Goal: Transaction & Acquisition: Purchase product/service

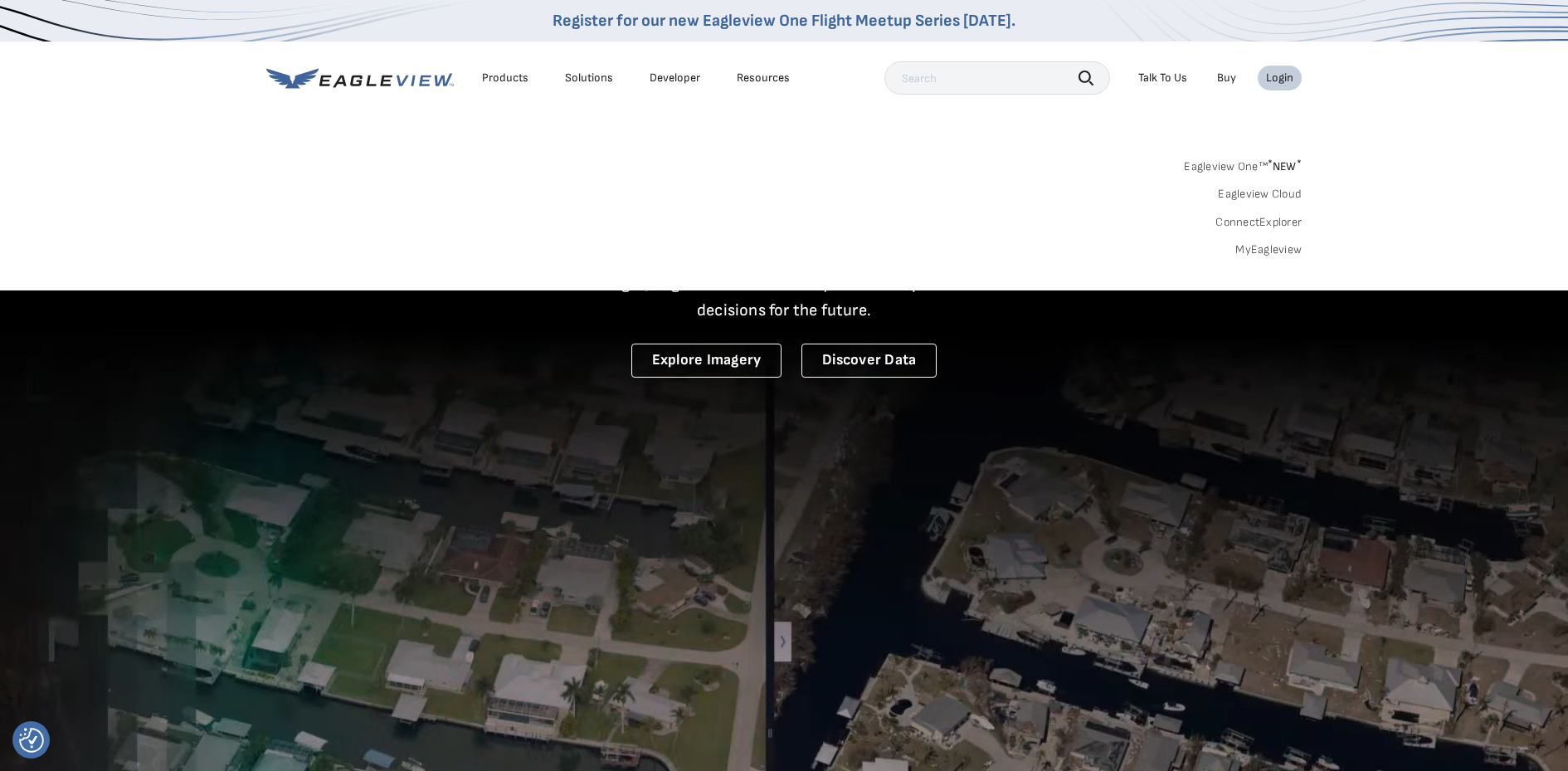
click at [1256, 224] on link "ConnectExplorer" at bounding box center [1258, 222] width 86 height 15
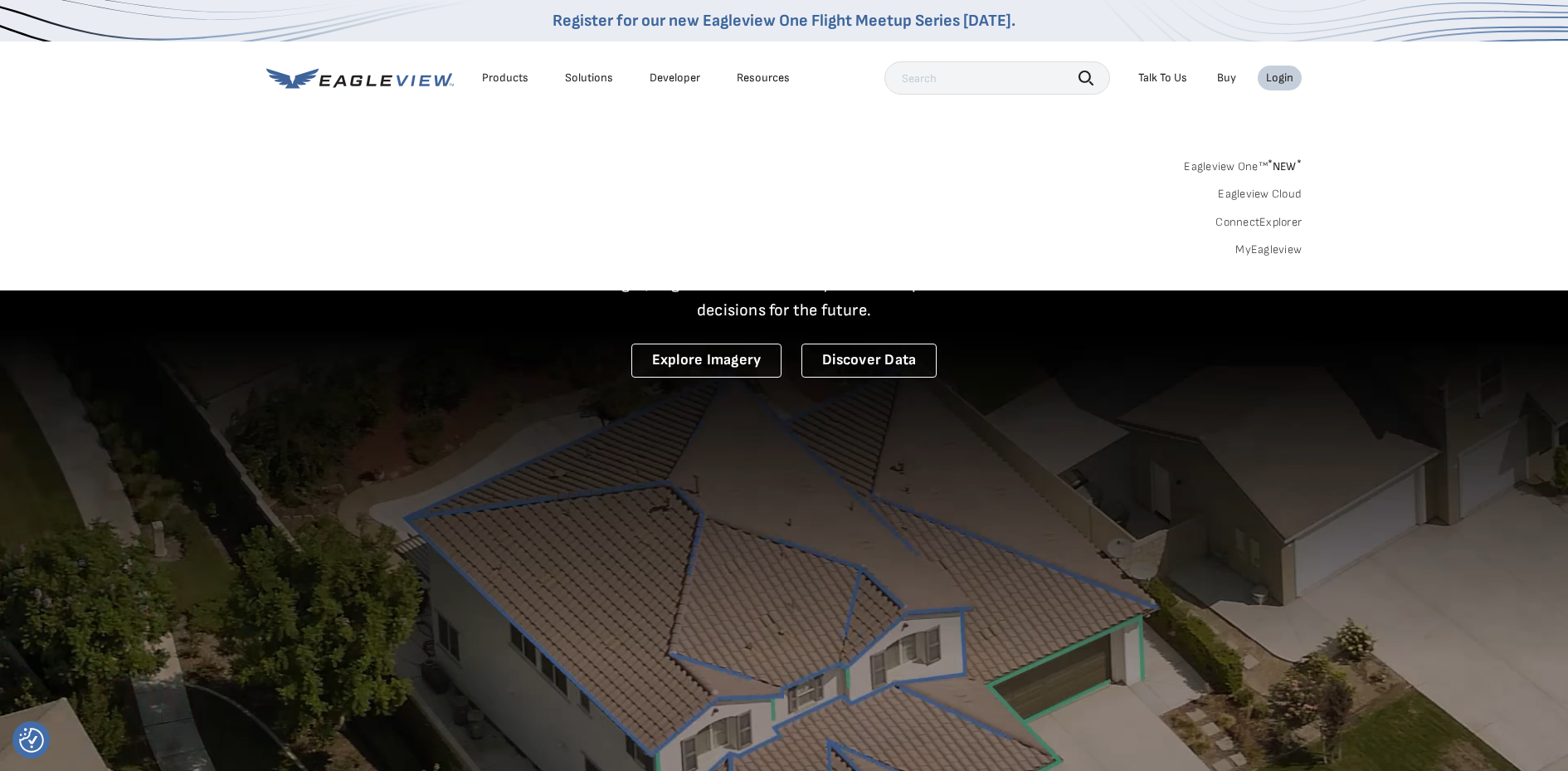
click at [1278, 249] on link "MyEagleview" at bounding box center [1268, 249] width 66 height 15
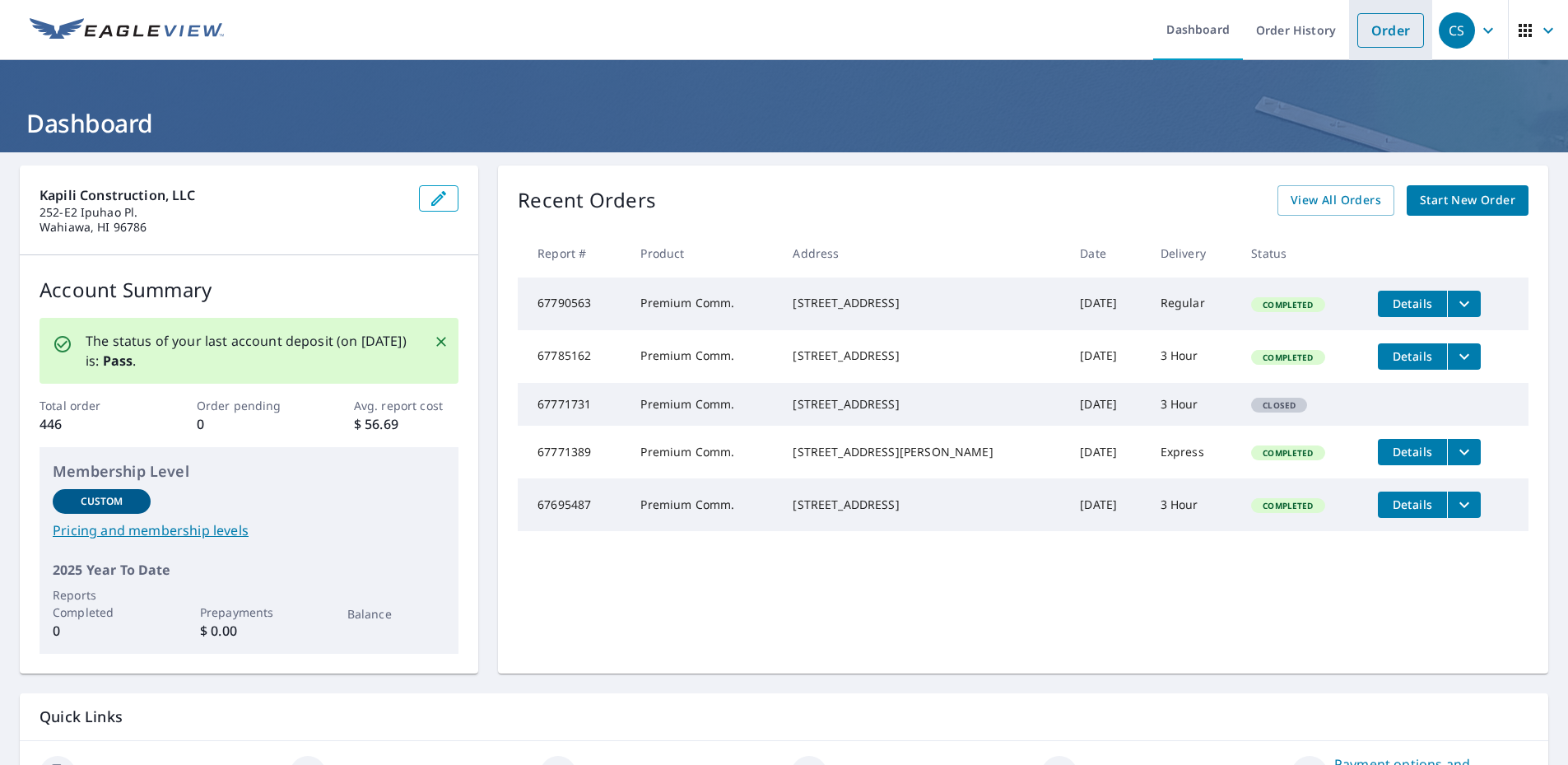
click at [1349, 27] on li "Order" at bounding box center [1391, 30] width 83 height 60
click at [1358, 24] on link "Order" at bounding box center [1391, 30] width 66 height 34
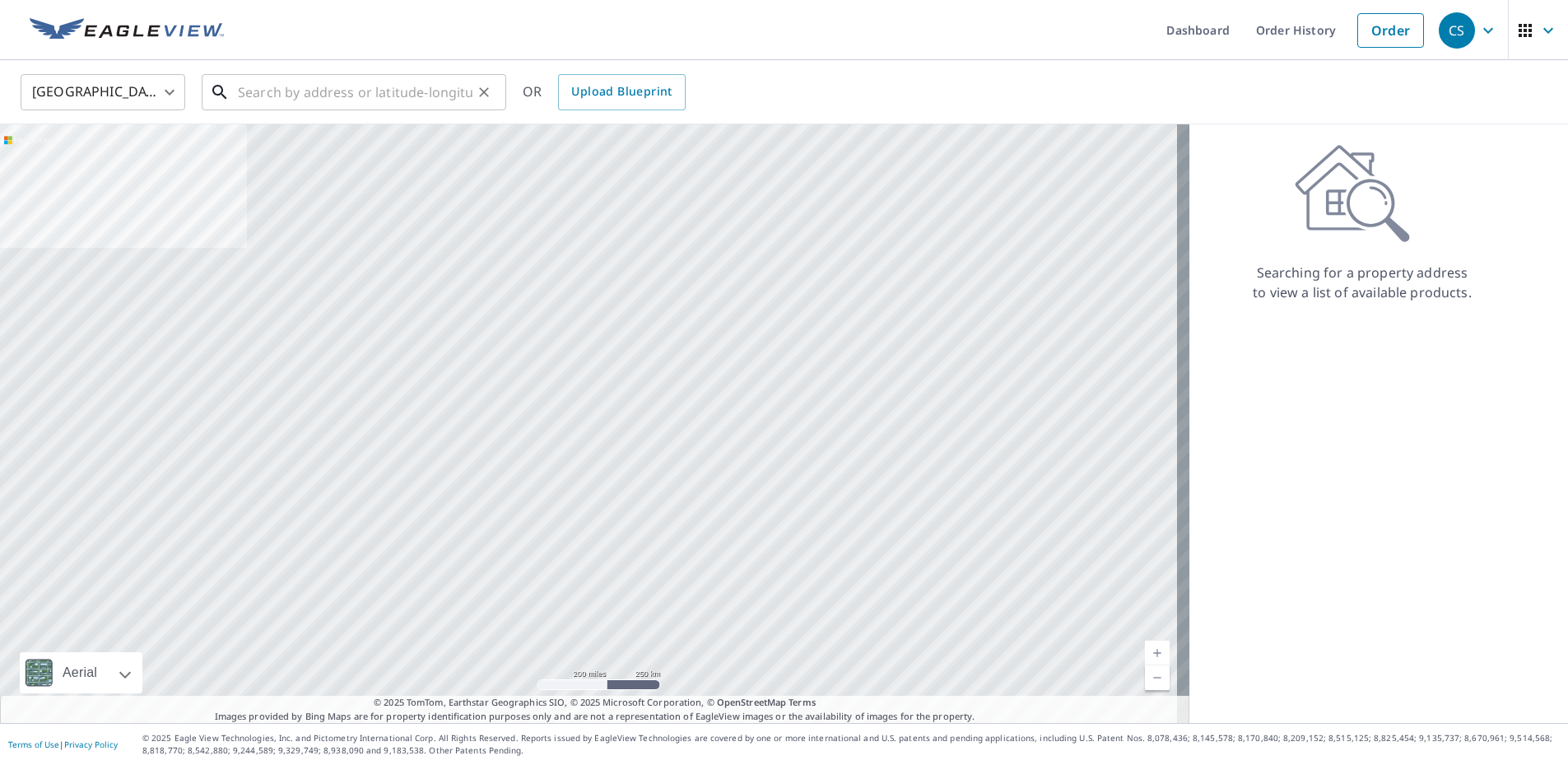
click at [407, 96] on input "text" at bounding box center [355, 92] width 234 height 46
paste input "760 S Kihei Rd, Kihei, HI, 96753"
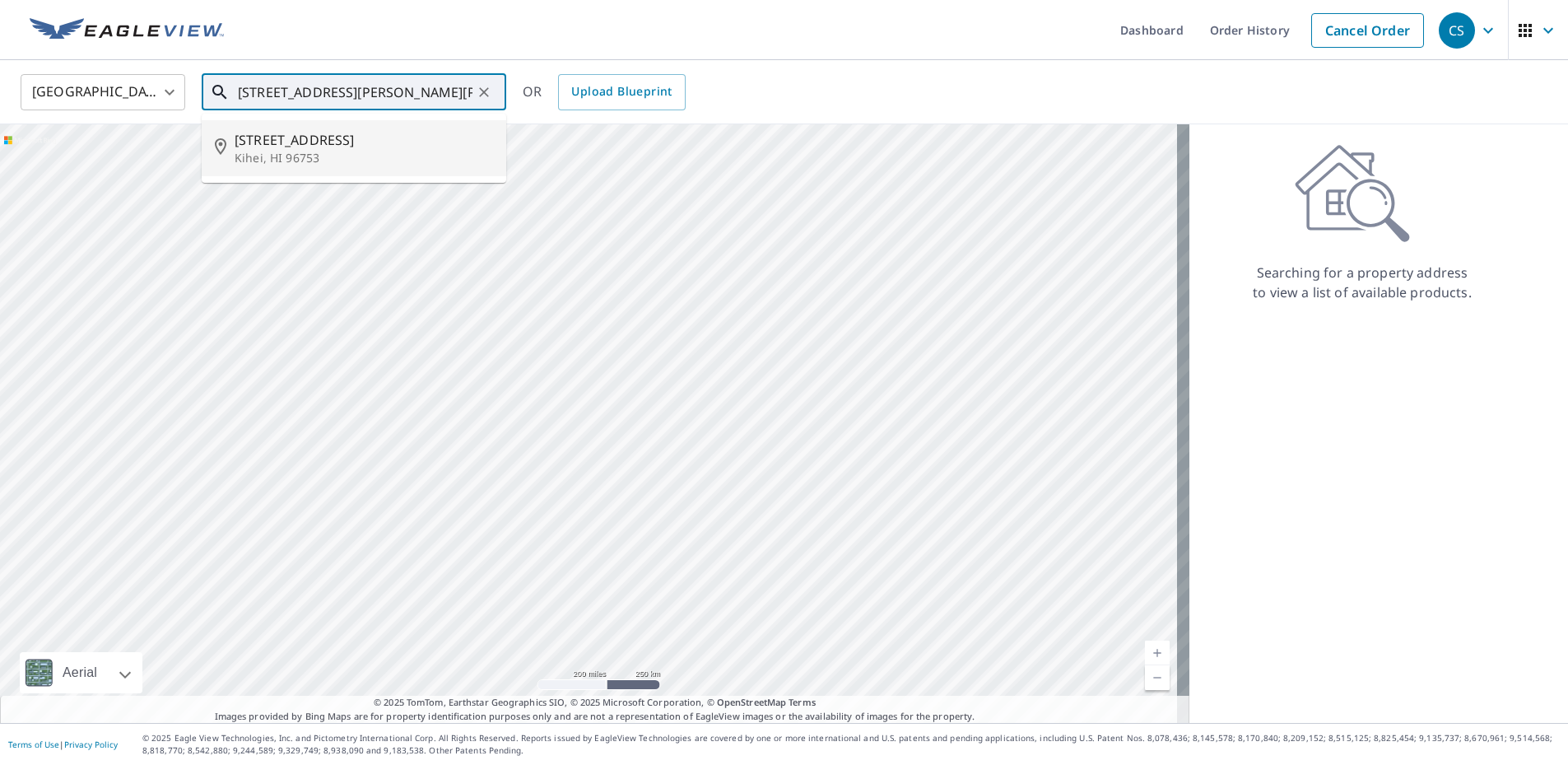
click at [332, 137] on span "760 S Kihei Rd" at bounding box center [364, 139] width 258 height 19
type input "760 S Kihei Rd Kihei, HI 96753"
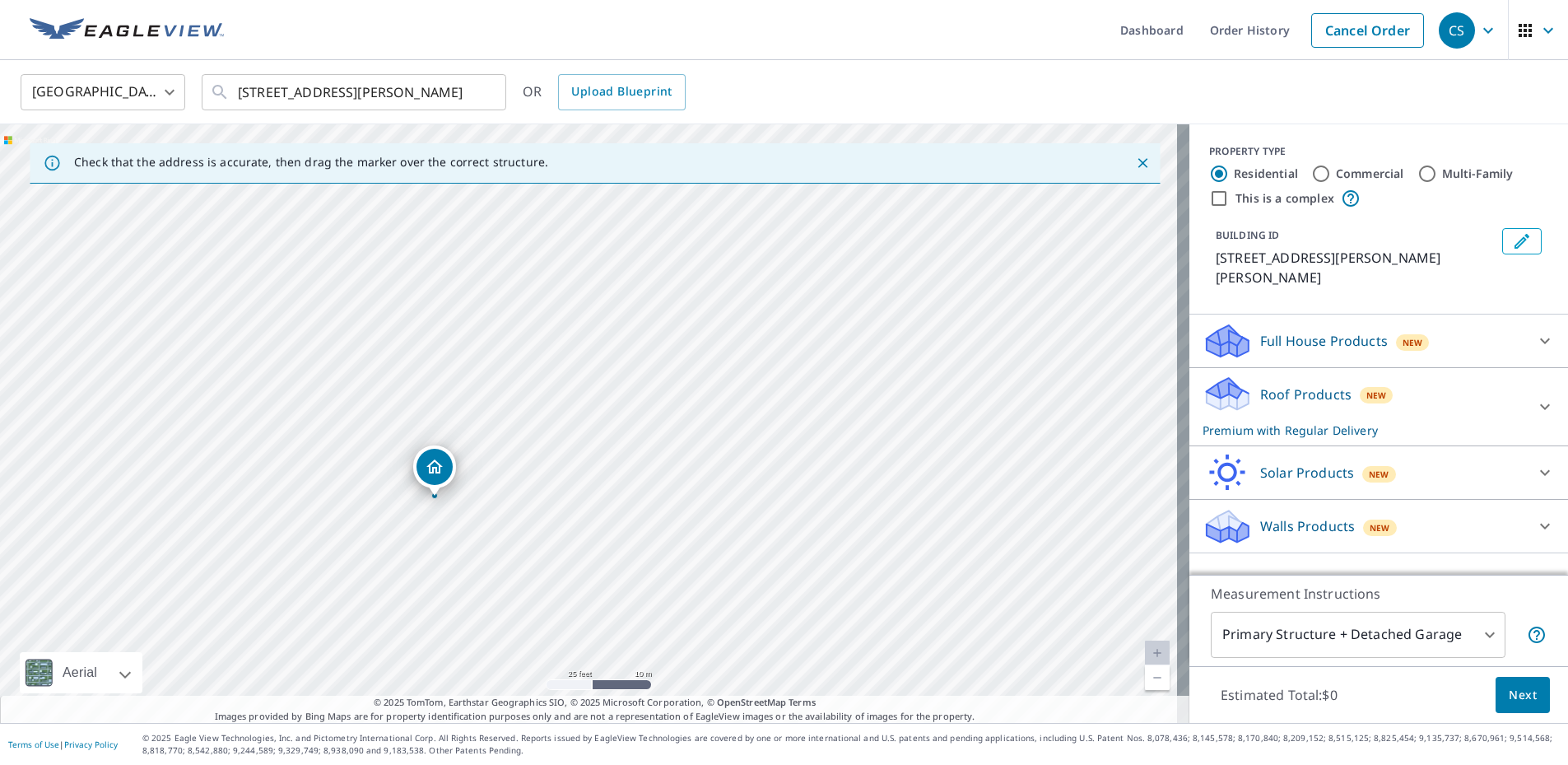
drag, startPoint x: 847, startPoint y: 351, endPoint x: 733, endPoint y: 419, distance: 132.7
click at [732, 420] on div "760 S Kihei Rd Kihei, HI 96753" at bounding box center [594, 424] width 1190 height 599
click at [1336, 169] on label "Commercial" at bounding box center [1371, 173] width 68 height 17
click at [1327, 169] on input "Commercial" at bounding box center [1321, 173] width 19 height 19
radio input "true"
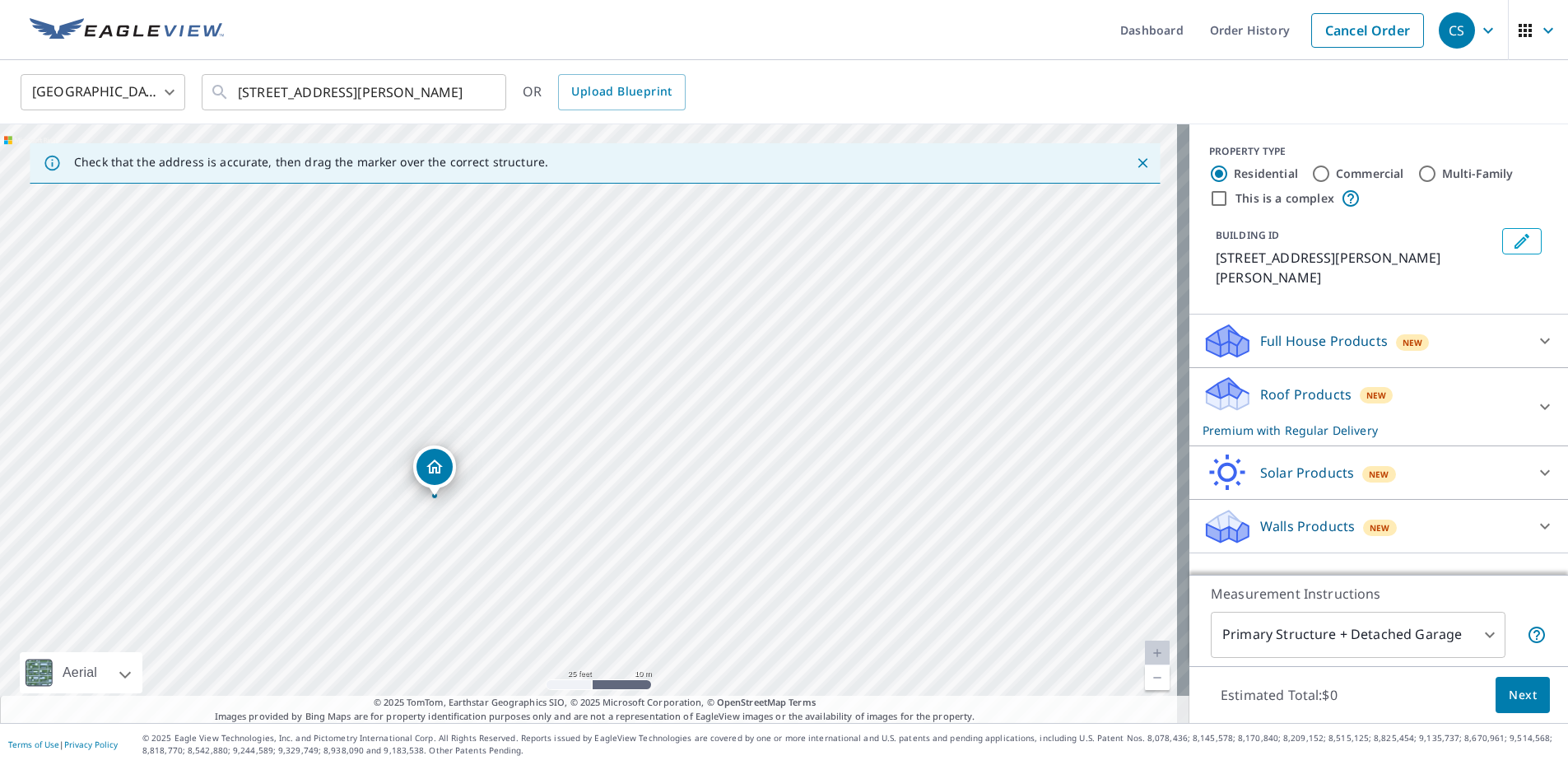
type input "4"
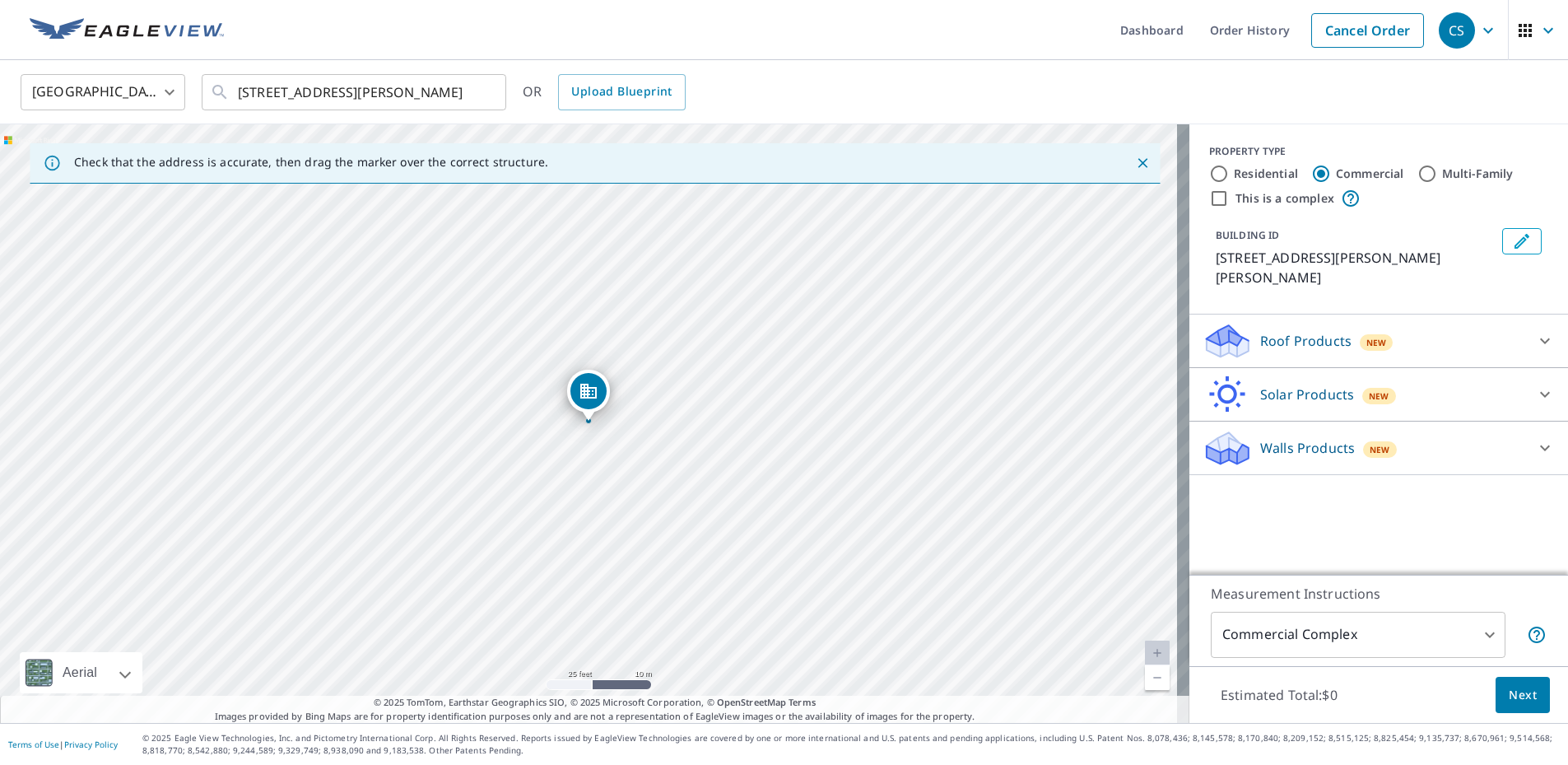
click at [1261, 331] on p "Roof Products" at bounding box center [1306, 341] width 91 height 19
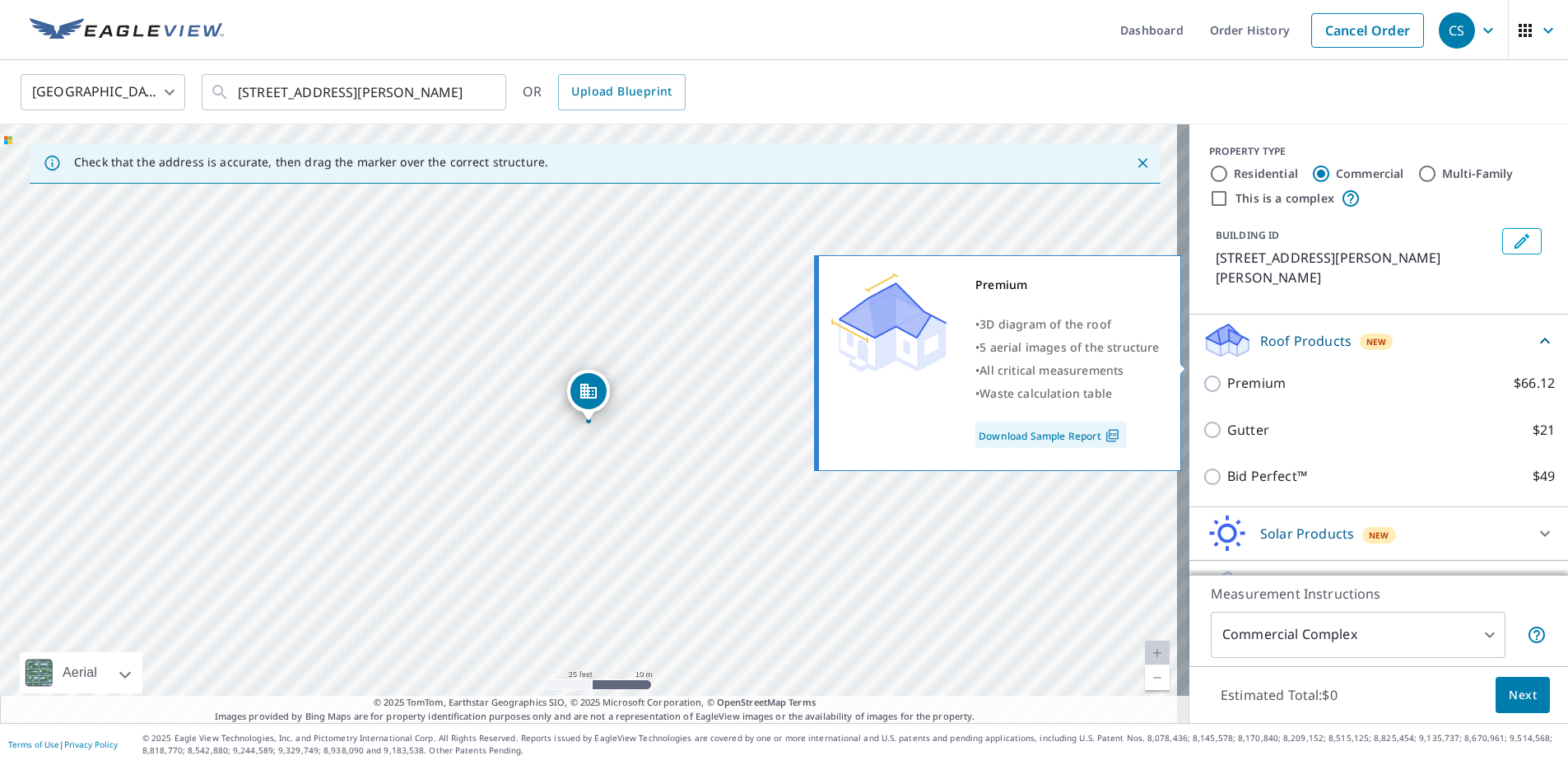
click at [1255, 373] on p "Premium" at bounding box center [1256, 383] width 58 height 20
click at [1227, 374] on input "Premium $66.12" at bounding box center [1215, 383] width 25 height 19
checkbox input "true"
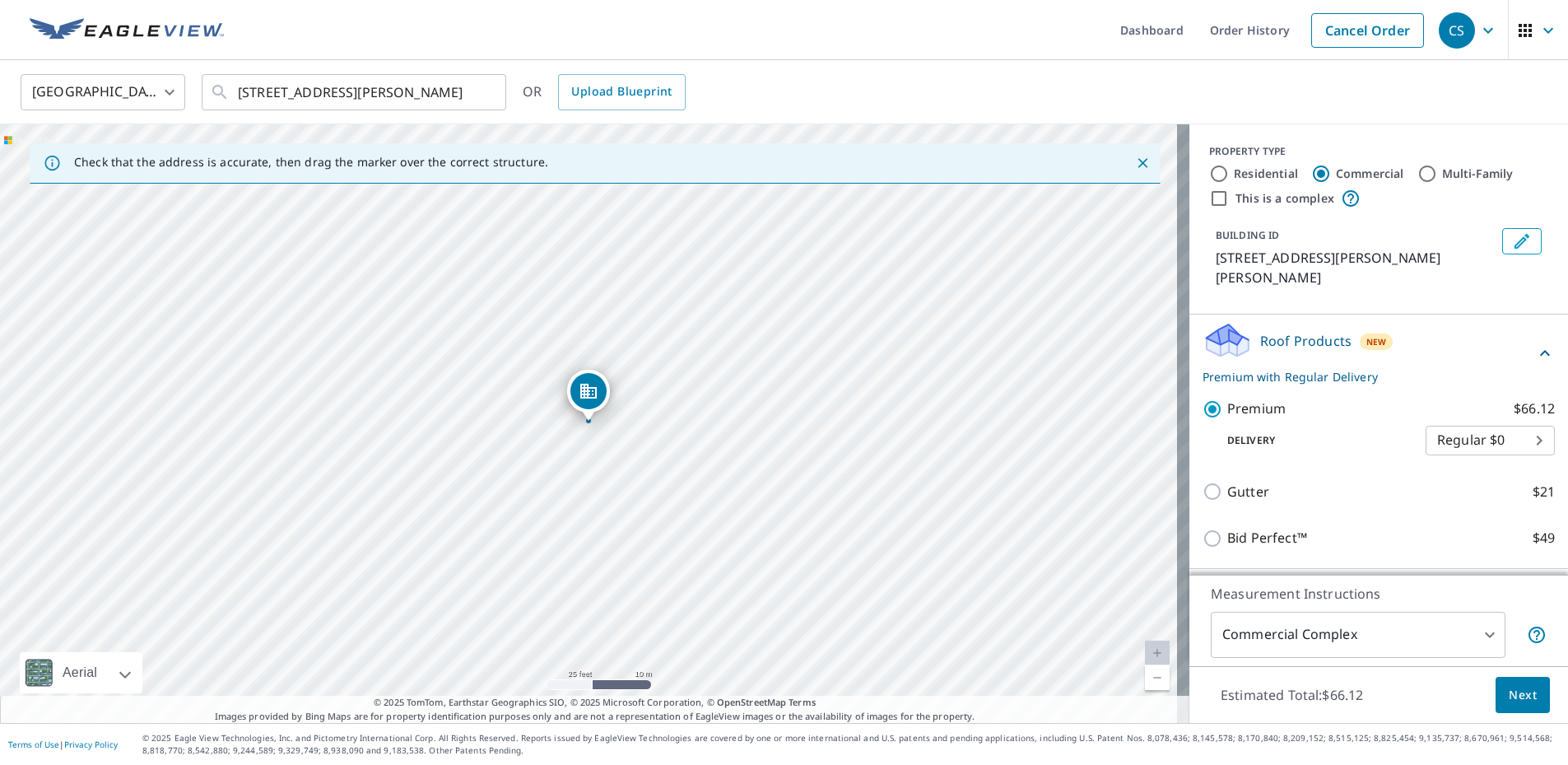
click at [1484, 429] on body "CS CS Dashboard Order History Cancel Order CS United States US ​ 760 S Kihei Rd…" at bounding box center [784, 382] width 1568 height 765
click at [1471, 425] on li "Regular $0" at bounding box center [1466, 421] width 129 height 30
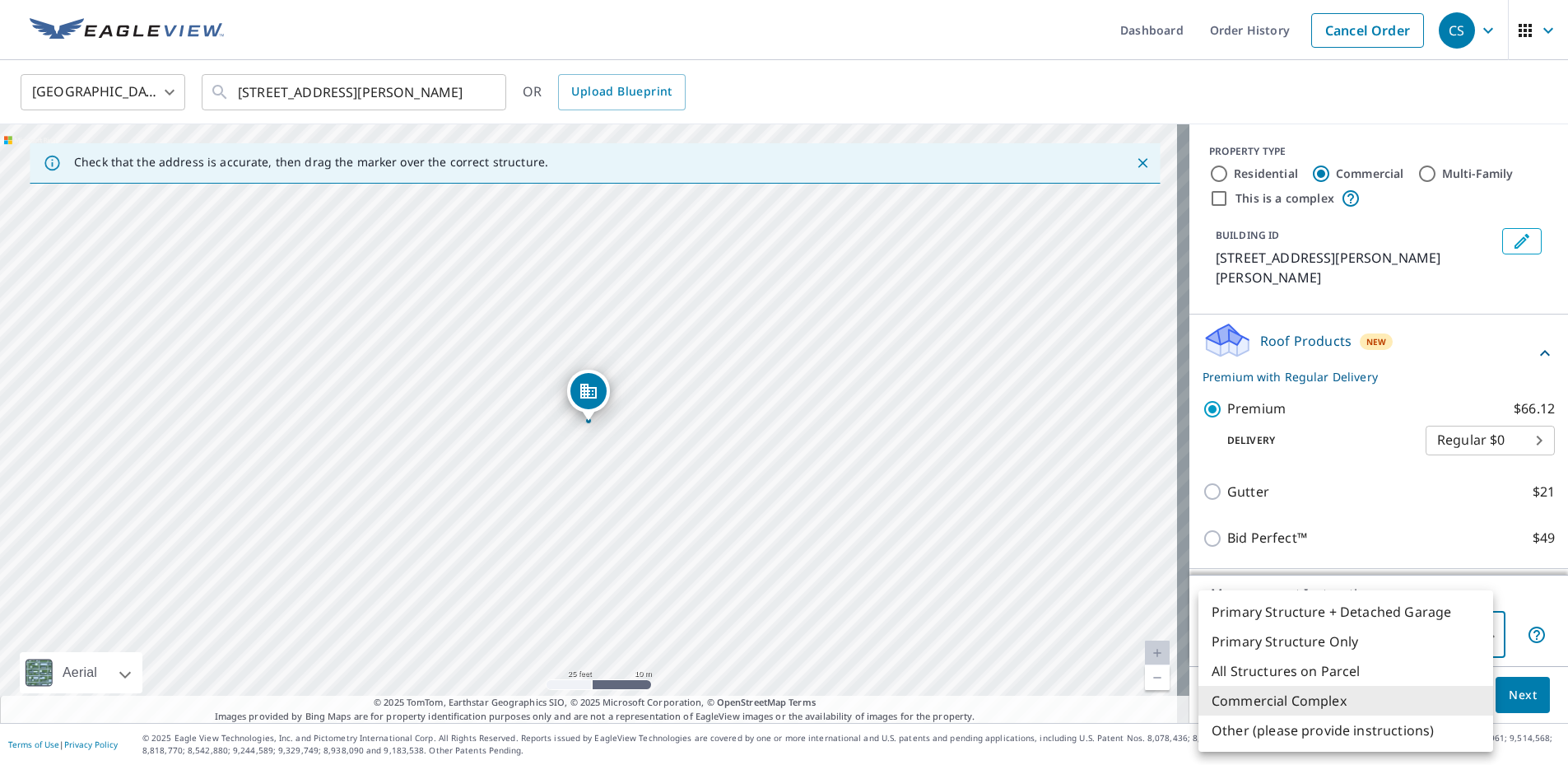
click at [1290, 629] on body "CS CS Dashboard Order History Cancel Order CS United States US ​ 760 S Kihei Rd…" at bounding box center [784, 382] width 1568 height 765
click at [1265, 640] on li "Primary Structure Only" at bounding box center [1346, 641] width 294 height 30
type input "2"
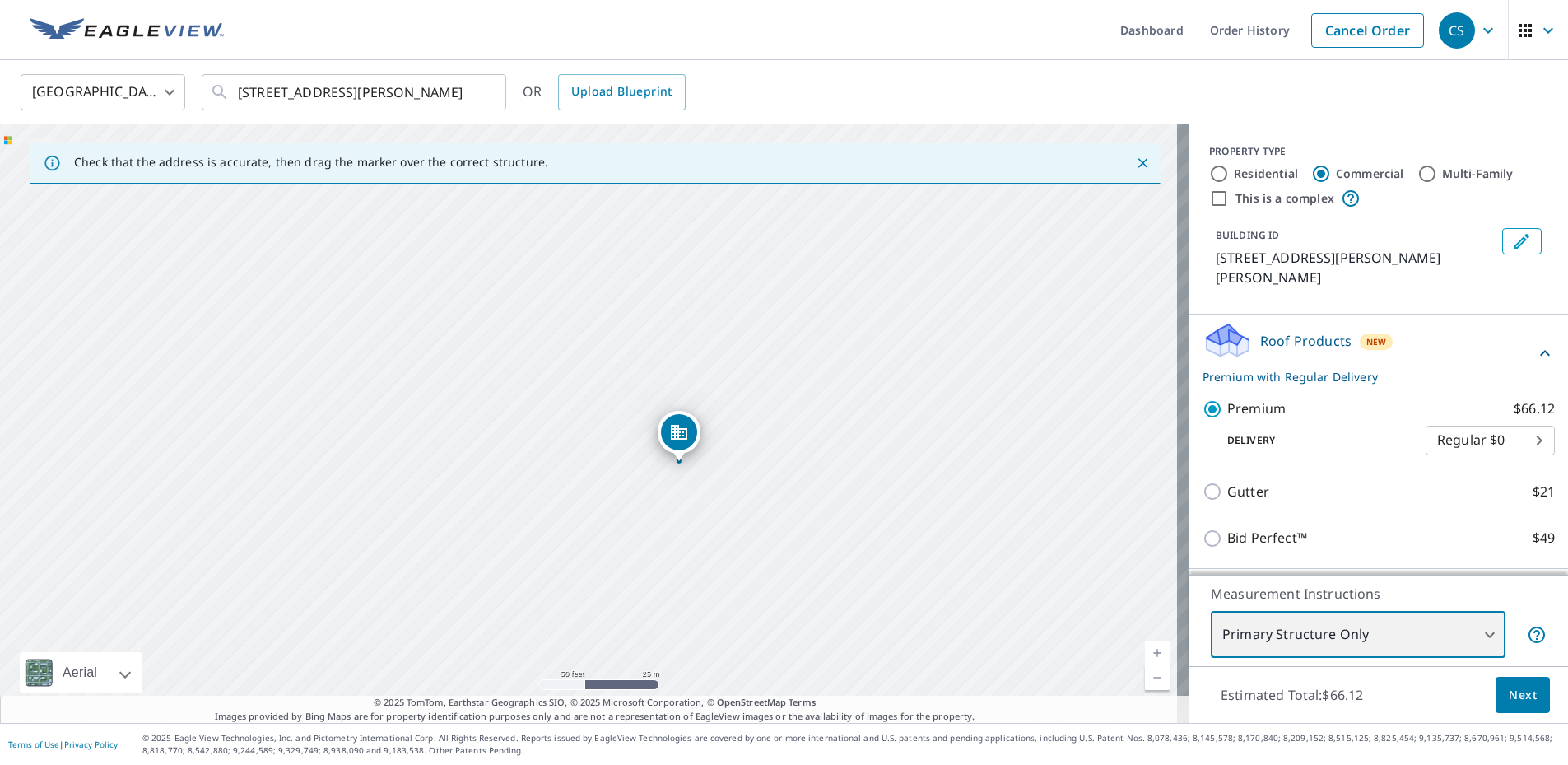
drag, startPoint x: 873, startPoint y: 493, endPoint x: 780, endPoint y: 500, distance: 93.3
click at [780, 500] on div "760 S Kihei Rd Kihei, HI 96753" at bounding box center [594, 424] width 1190 height 599
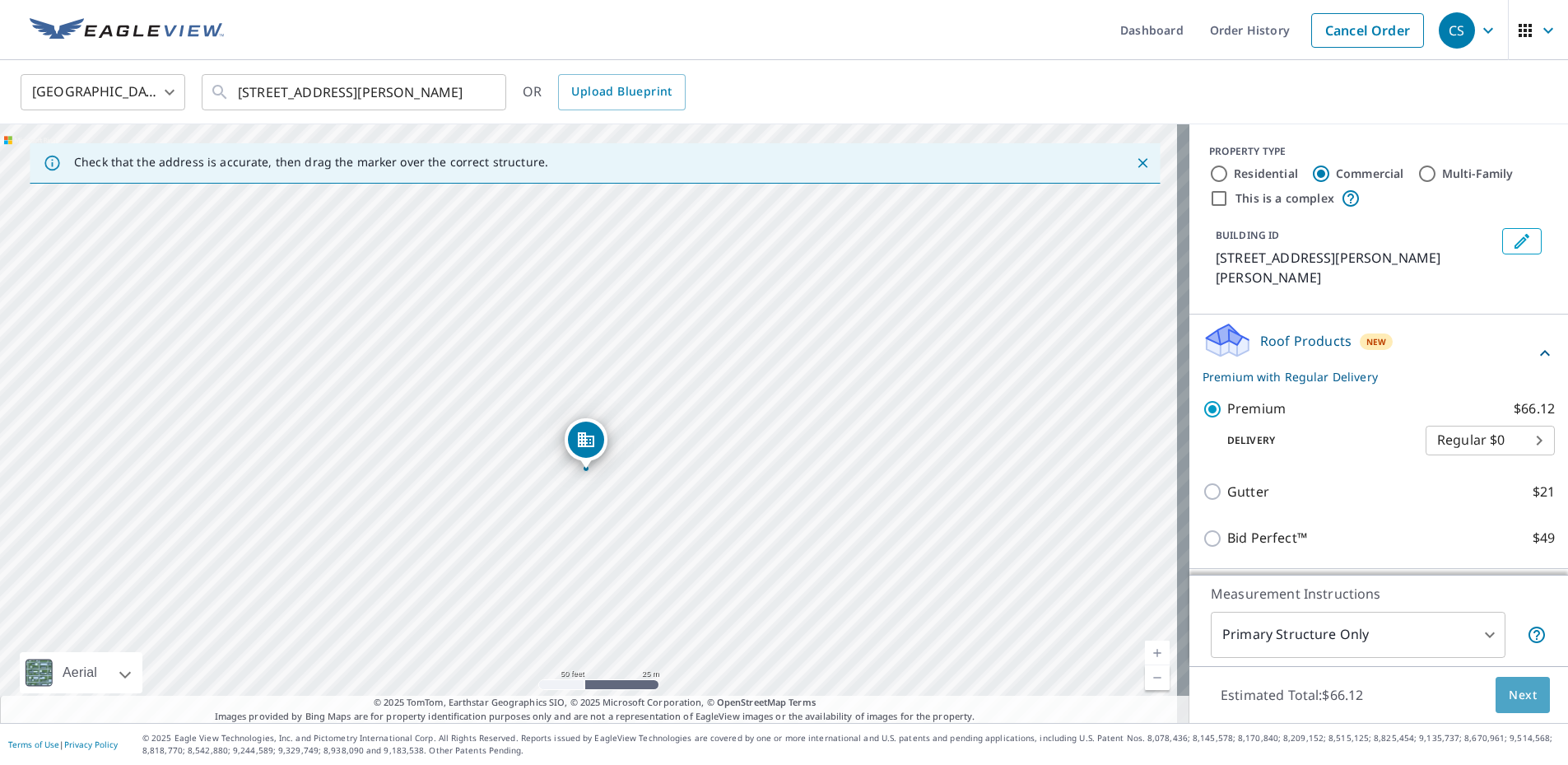
click at [1509, 697] on span "Next" at bounding box center [1523, 695] width 28 height 20
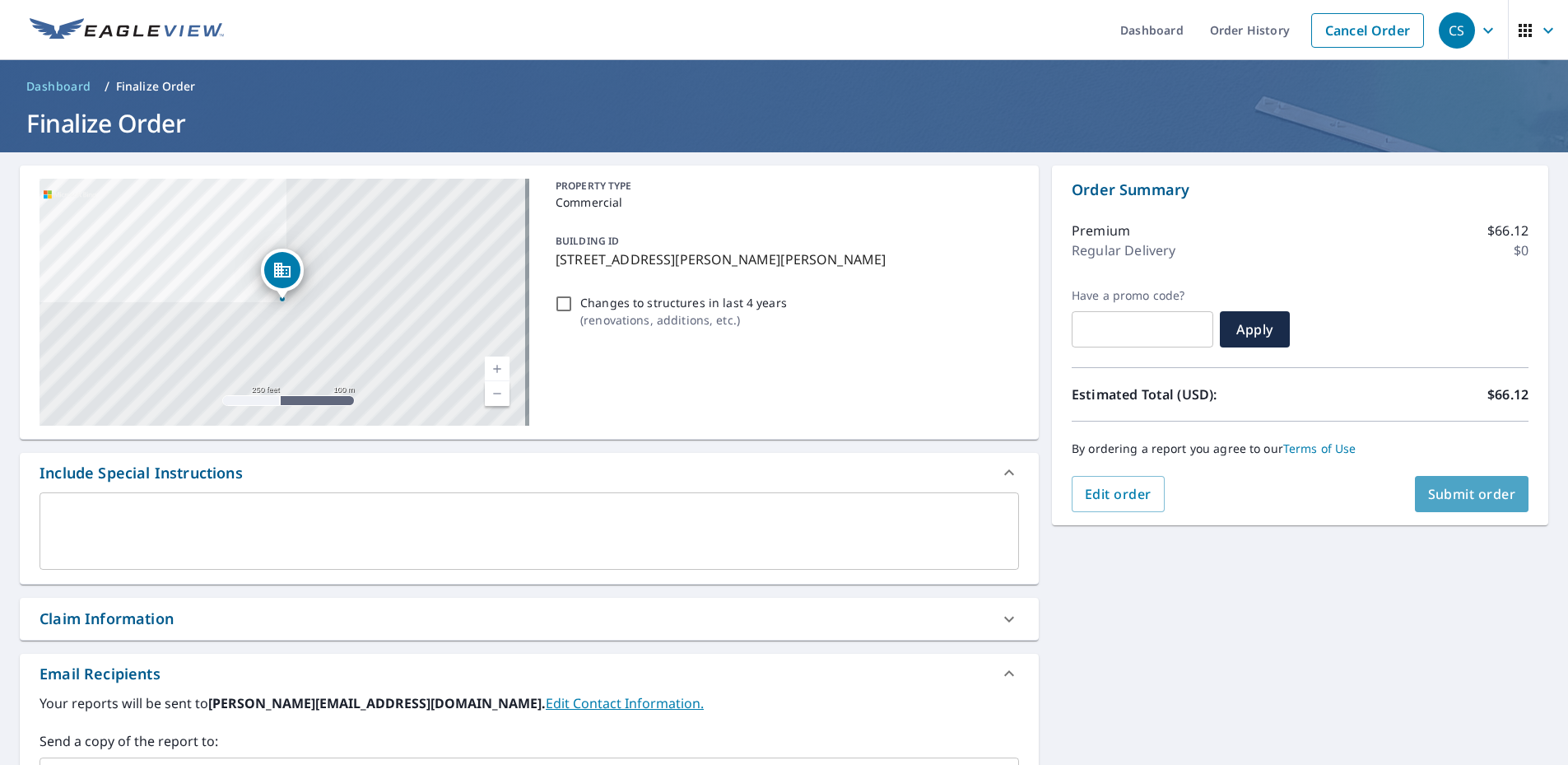
click at [1472, 485] on span "Submit order" at bounding box center [1472, 494] width 88 height 18
checkbox input "true"
